Goal: Task Accomplishment & Management: Use online tool/utility

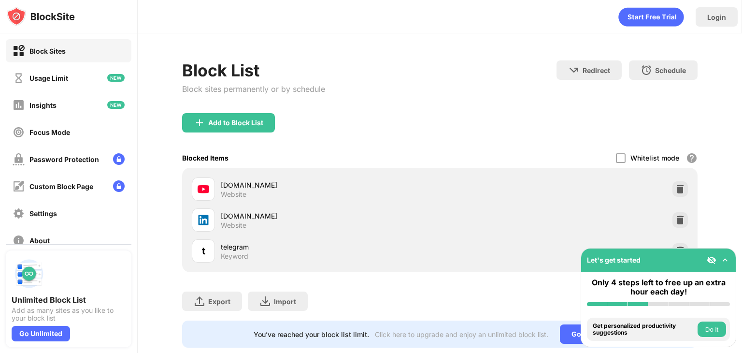
scroll to position [29, 0]
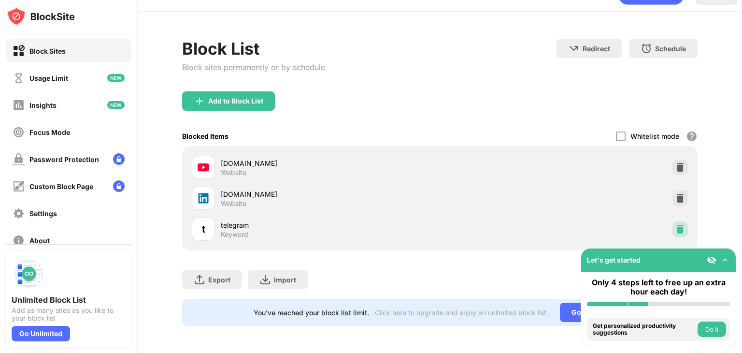
click at [679, 221] on div at bounding box center [680, 228] width 15 height 15
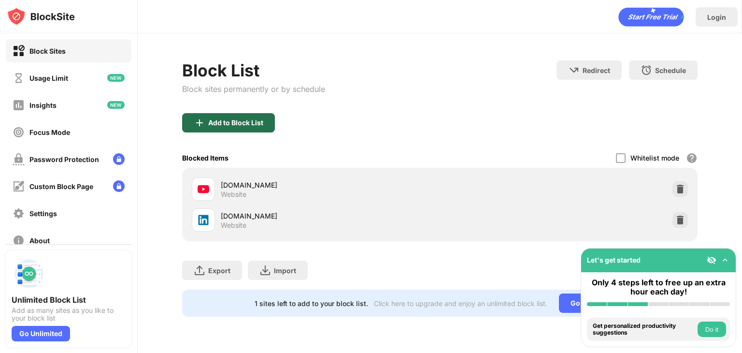
click at [245, 122] on div "Add to Block List" at bounding box center [235, 123] width 55 height 8
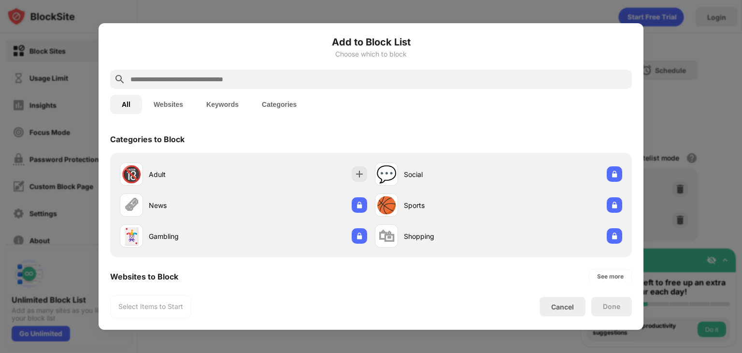
click at [236, 107] on button "Keywords" at bounding box center [223, 104] width 56 height 19
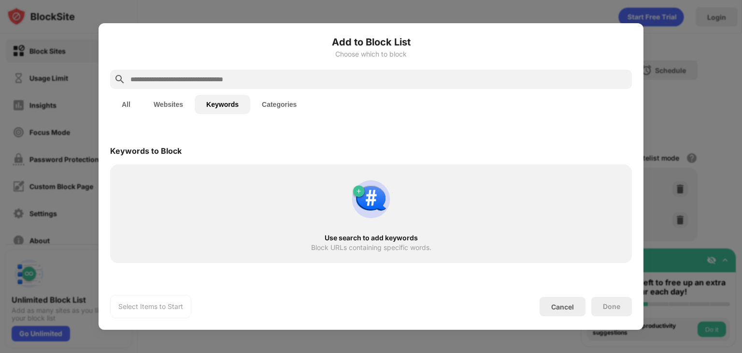
click at [211, 81] on input "text" at bounding box center [378, 79] width 499 height 12
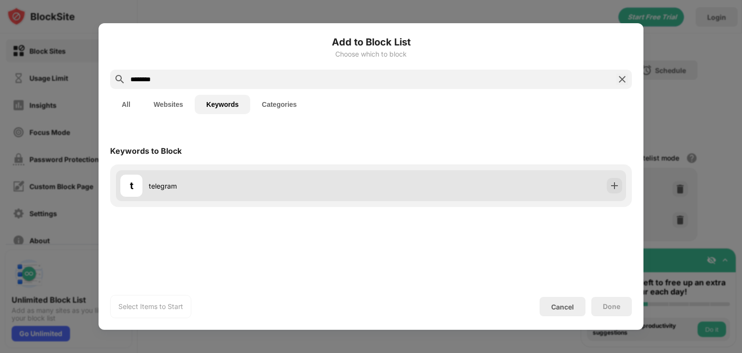
type input "********"
click at [228, 183] on div "telegram" at bounding box center [260, 186] width 222 height 10
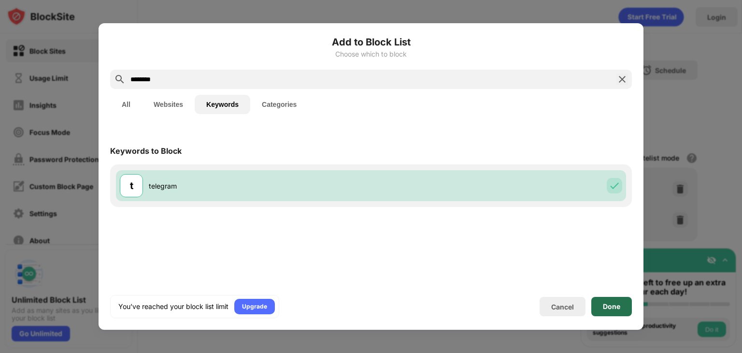
click at [617, 314] on div "Done" at bounding box center [611, 306] width 41 height 19
